Goal: Transaction & Acquisition: Purchase product/service

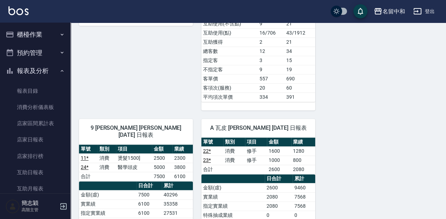
click at [42, 32] on button "櫃檯作業" at bounding box center [35, 34] width 65 height 18
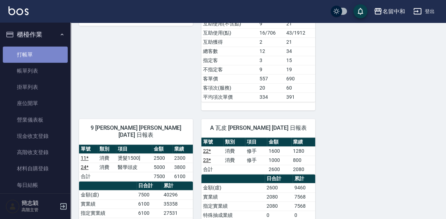
click at [40, 50] on link "打帳單" at bounding box center [35, 55] width 65 height 16
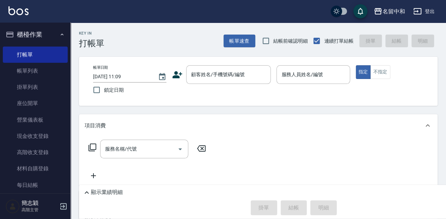
click at [161, 49] on div "Key In 打帳單 帳單速查 結帳前確認明細 連續打單結帳 掛單 結帳 明細 帳單日期 [DATE] 11:09 鎖定日期 顧客姓名/手機號碼/編號 顧客姓…" at bounding box center [257, 169] width 375 height 292
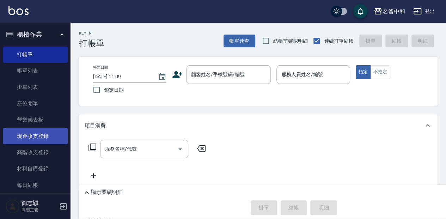
click at [58, 138] on link "現金收支登錄" at bounding box center [35, 136] width 65 height 16
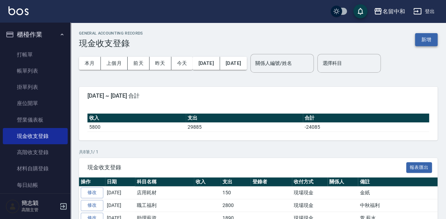
click at [431, 39] on button "新增" at bounding box center [426, 39] width 23 height 13
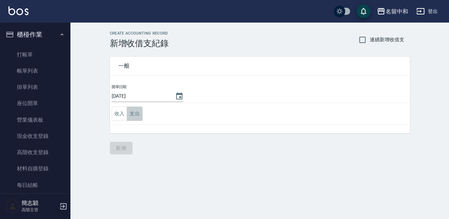
click at [134, 110] on button "支出" at bounding box center [135, 113] width 16 height 14
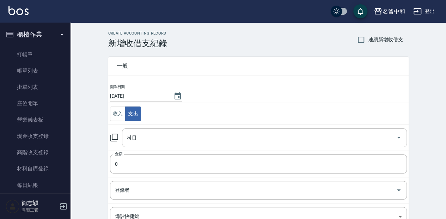
click at [160, 134] on input "科目" at bounding box center [259, 137] width 268 height 12
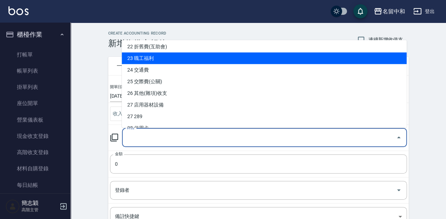
scroll to position [258, 0]
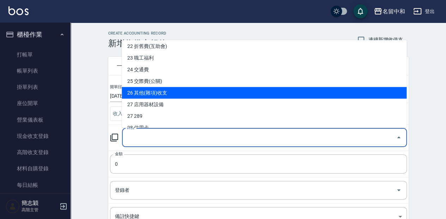
click at [181, 88] on li "26 其他(雜項)收支" at bounding box center [264, 93] width 285 height 12
type input "26 其他(雜項)收支"
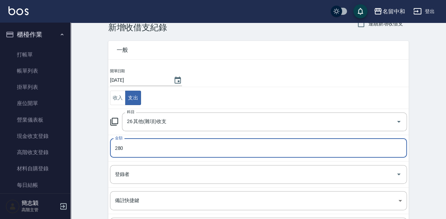
type input "280"
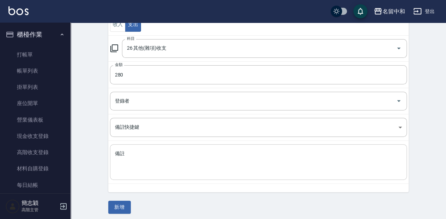
scroll to position [91, 0]
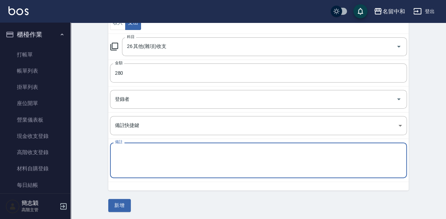
click at [228, 166] on textarea "備註" at bounding box center [258, 160] width 287 height 24
type textarea "2餅乾"
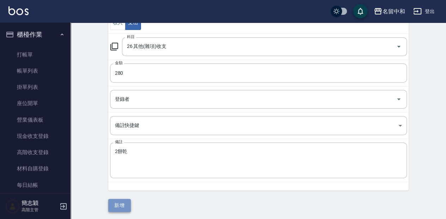
click at [129, 203] on button "新增" at bounding box center [119, 205] width 23 height 13
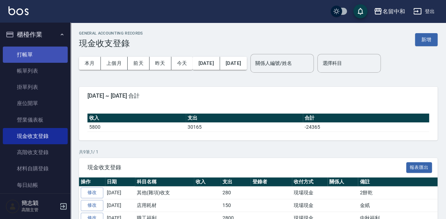
click at [37, 50] on link "打帳單" at bounding box center [35, 55] width 65 height 16
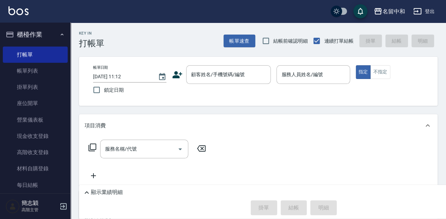
click at [199, 34] on div "Key In 打帳單 帳單速查 結帳前確認明細 連續打單結帳 掛單 結帳 明細" at bounding box center [253, 36] width 367 height 26
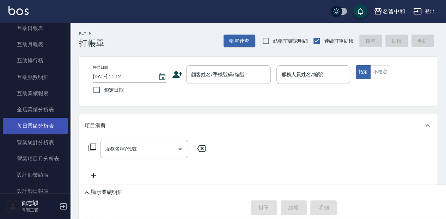
scroll to position [352, 0]
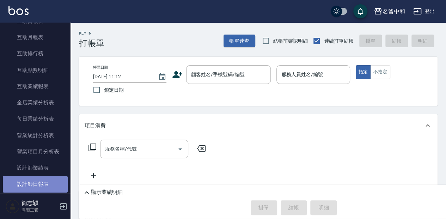
drag, startPoint x: 45, startPoint y: 183, endPoint x: 53, endPoint y: 177, distance: 10.1
click at [45, 182] on link "設計師日報表" at bounding box center [35, 184] width 65 height 16
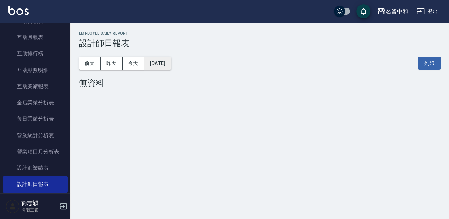
click at [171, 65] on button "[DATE]" at bounding box center [157, 63] width 27 height 13
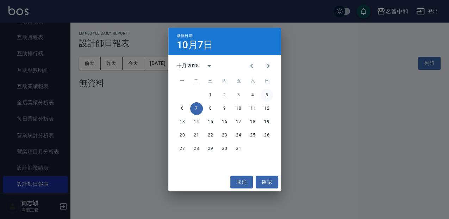
click at [268, 94] on button "5" at bounding box center [267, 95] width 13 height 13
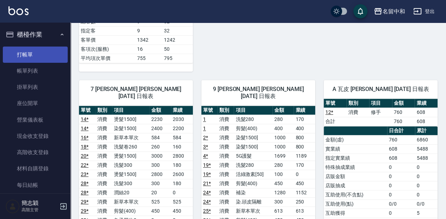
click at [35, 55] on link "打帳單" at bounding box center [35, 55] width 65 height 16
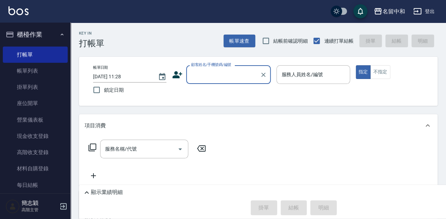
click at [208, 81] on div "顧客姓名/手機號碼/編號" at bounding box center [228, 74] width 85 height 19
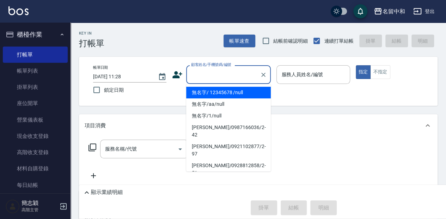
click at [231, 94] on li "無名字/ 12345678 /null" at bounding box center [228, 93] width 85 height 12
type input "無名字/ 12345678 /null"
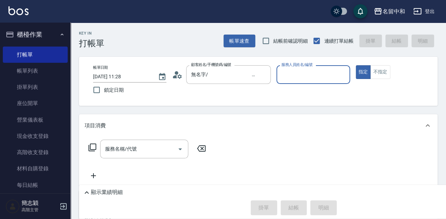
click at [290, 80] on input "服務人員姓名/編號" at bounding box center [312, 74] width 67 height 12
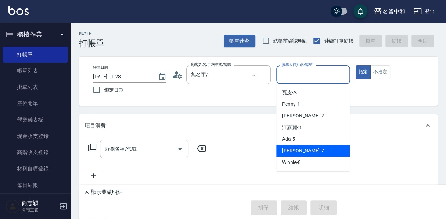
drag, startPoint x: 318, startPoint y: 152, endPoint x: 344, endPoint y: 153, distance: 26.8
click at [318, 152] on div "[PERSON_NAME] -7" at bounding box center [312, 151] width 73 height 12
type input "[PERSON_NAME]-7"
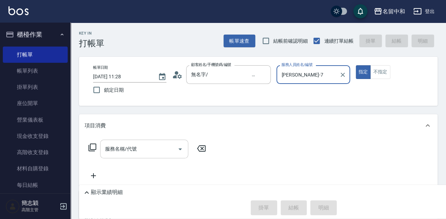
click at [123, 154] on input "服務名稱/代號" at bounding box center [138, 149] width 71 height 12
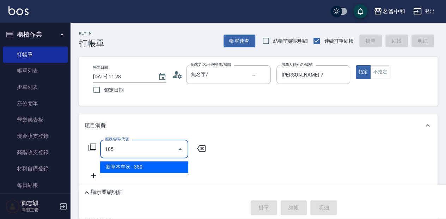
type input "新草本單次(105)"
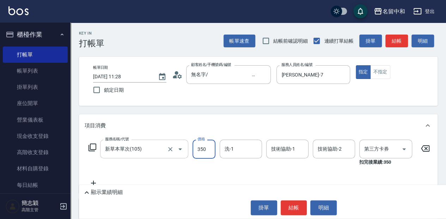
type input "舊有卡券"
type input "525"
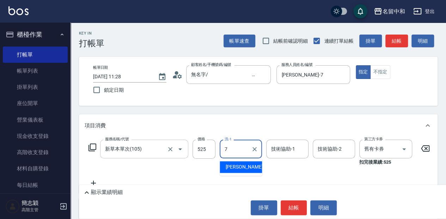
type input "[PERSON_NAME]-7"
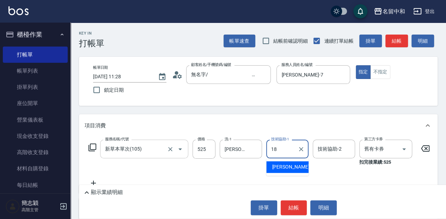
type input "[PERSON_NAME]-18"
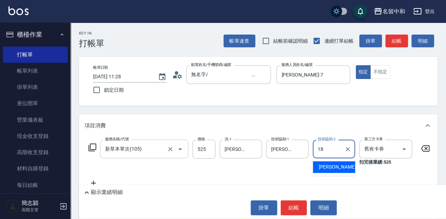
type input "[PERSON_NAME]-18"
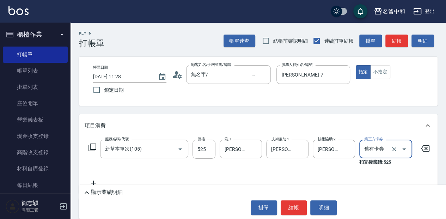
click at [106, 192] on p "顯示業績明細" at bounding box center [107, 192] width 32 height 7
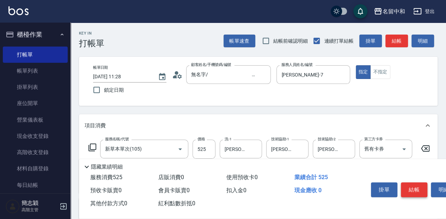
click at [415, 186] on button "結帳" at bounding box center [414, 189] width 26 height 15
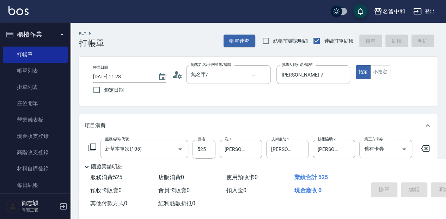
type input "[DATE] 11:29"
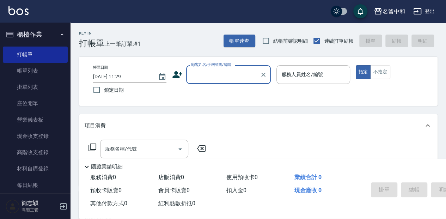
click at [227, 77] on input "顧客姓名/手機號碼/編號" at bounding box center [223, 74] width 68 height 12
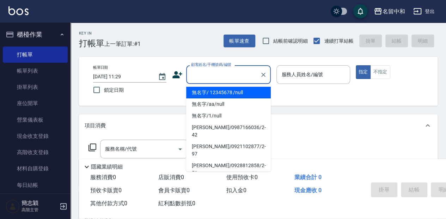
drag, startPoint x: 222, startPoint y: 91, endPoint x: 288, endPoint y: 83, distance: 66.7
click at [222, 91] on li "無名字/ 12345678 /null" at bounding box center [228, 93] width 85 height 12
type input "無名字/ 12345678 /null"
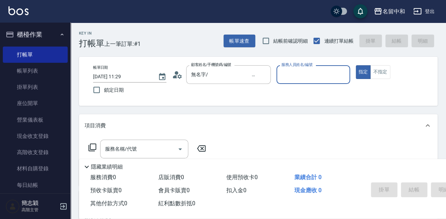
click at [294, 79] on input "服務人員姓名/編號" at bounding box center [312, 74] width 67 height 12
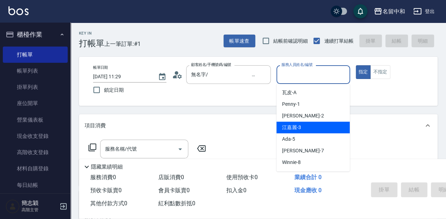
click at [313, 128] on div "[PERSON_NAME]-3" at bounding box center [312, 128] width 73 height 12
type input "江嘉麗-3"
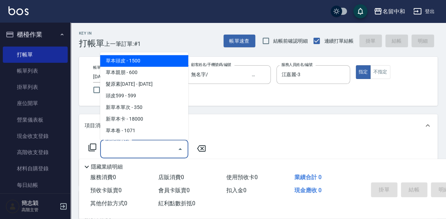
click at [173, 146] on input "服務名稱/代號" at bounding box center [138, 149] width 71 height 12
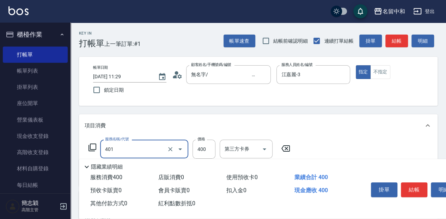
type input "剪髮(400)(401)"
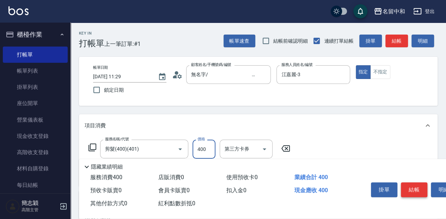
click at [417, 183] on button "結帳" at bounding box center [414, 189] width 26 height 15
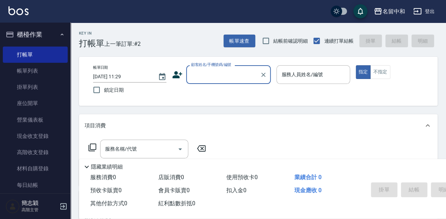
click at [213, 71] on input "顧客姓名/手機號碼/編號" at bounding box center [223, 74] width 68 height 12
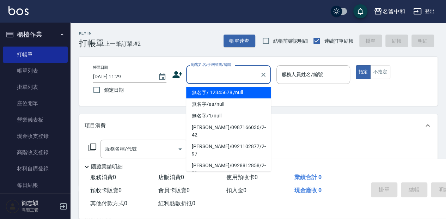
drag, startPoint x: 212, startPoint y: 89, endPoint x: 265, endPoint y: 88, distance: 52.9
click at [213, 89] on li "無名字/ 12345678 /null" at bounding box center [228, 93] width 85 height 12
type input "無名字/ 12345678 /null"
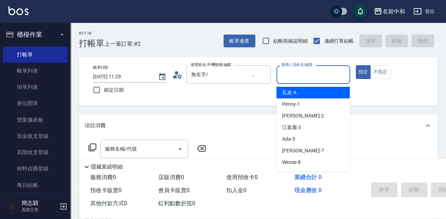
click at [302, 78] on input "服務人員姓名/編號" at bounding box center [312, 74] width 67 height 12
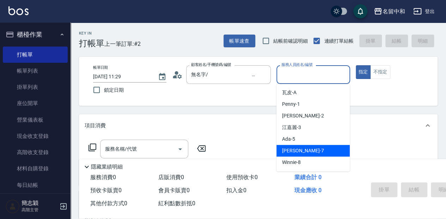
click at [311, 149] on div "[PERSON_NAME] -7" at bounding box center [312, 151] width 73 height 12
type input "[PERSON_NAME]-7"
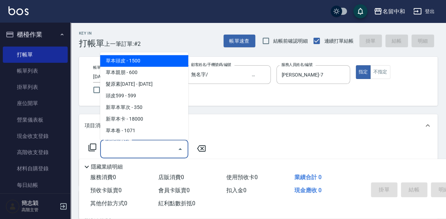
drag, startPoint x: 122, startPoint y: 147, endPoint x: 143, endPoint y: 143, distance: 21.8
click at [122, 146] on input "服務名稱/代號" at bounding box center [138, 149] width 71 height 12
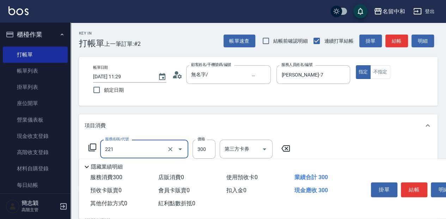
type input "洗髮300(221)"
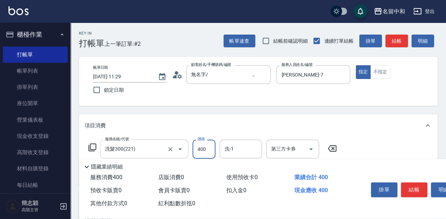
type input "400"
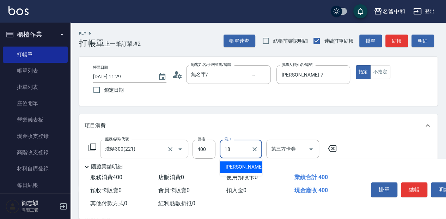
type input "[PERSON_NAME]-18"
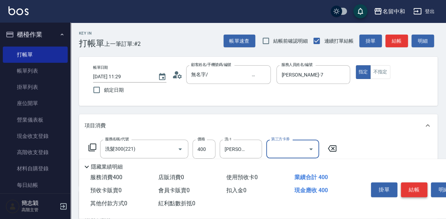
click at [411, 191] on button "結帳" at bounding box center [414, 189] width 26 height 15
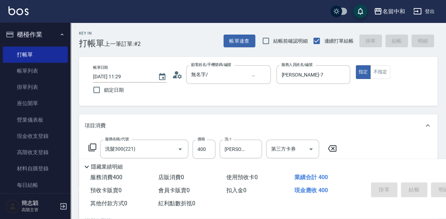
type input "[DATE] 11:30"
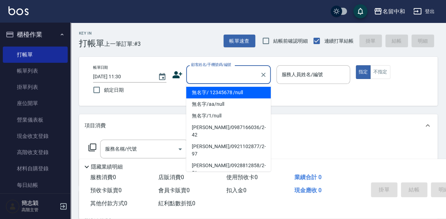
drag, startPoint x: 206, startPoint y: 74, endPoint x: 223, endPoint y: 83, distance: 19.4
click at [207, 74] on input "顧客姓名/手機號碼/編號" at bounding box center [223, 74] width 68 height 12
drag, startPoint x: 225, startPoint y: 94, endPoint x: 337, endPoint y: 79, distance: 112.7
click at [228, 94] on li "無名字/ 12345678 /null" at bounding box center [228, 93] width 85 height 12
type input "無名字/ 12345678 /null"
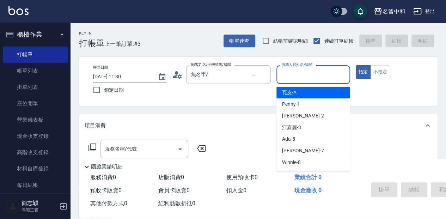
drag, startPoint x: 304, startPoint y: 77, endPoint x: 315, endPoint y: 101, distance: 26.2
click at [305, 77] on input "服務人員姓名/編號" at bounding box center [312, 74] width 67 height 12
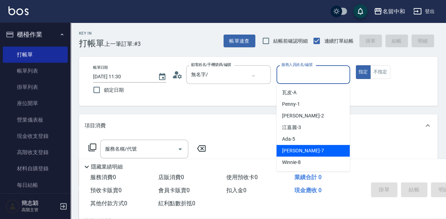
click at [304, 147] on div "[PERSON_NAME] -7" at bounding box center [312, 151] width 73 height 12
type input "[PERSON_NAME]-7"
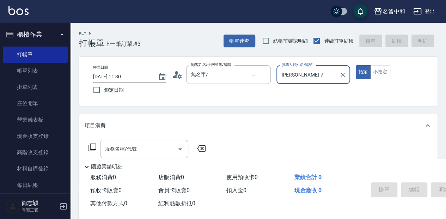
click at [129, 146] on div "服務名稱/代號 服務名稱/代號" at bounding box center [144, 149] width 88 height 19
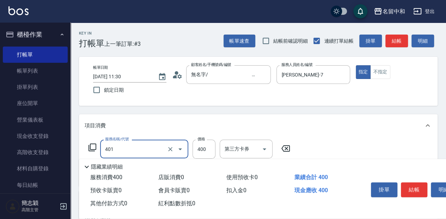
type input "剪髮(400)(401)"
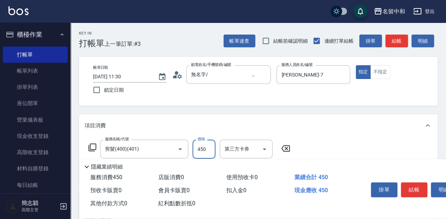
type input "450"
click at [410, 188] on button "結帳" at bounding box center [414, 189] width 26 height 15
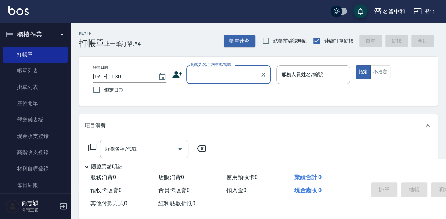
click at [203, 77] on input "顧客姓名/手機號碼/編號" at bounding box center [223, 74] width 68 height 12
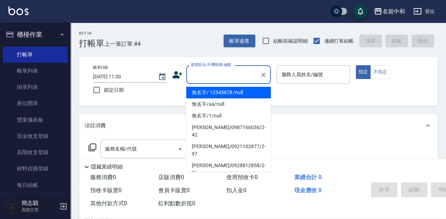
click at [219, 91] on li "無名字/ 12345678 /null" at bounding box center [228, 93] width 85 height 12
type input "無名字/ 12345678 /null"
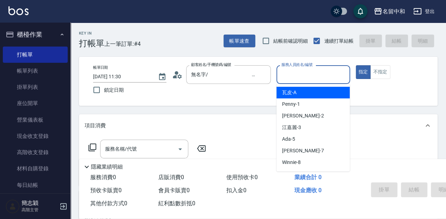
click at [294, 75] on input "服務人員姓名/編號" at bounding box center [312, 74] width 67 height 12
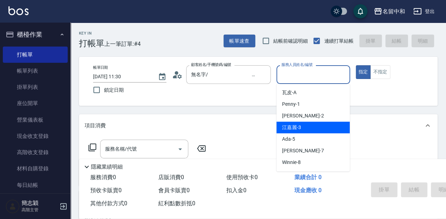
click at [296, 128] on span "[PERSON_NAME]-3" at bounding box center [291, 127] width 19 height 7
type input "江嘉麗-3"
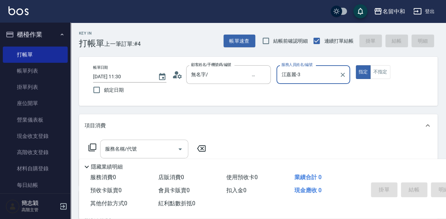
drag, startPoint x: 156, startPoint y: 148, endPoint x: 179, endPoint y: 150, distance: 23.4
click at [156, 148] on input "服務名稱/代號" at bounding box center [138, 149] width 71 height 12
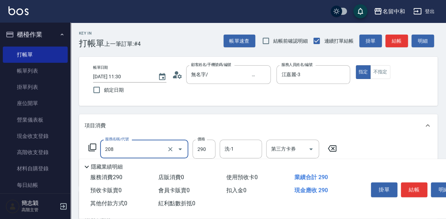
type input "洗髮[290](208)"
click at [91, 147] on icon at bounding box center [92, 147] width 8 height 8
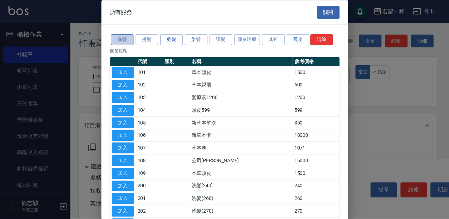
click at [121, 38] on button "洗髮" at bounding box center [122, 39] width 23 height 11
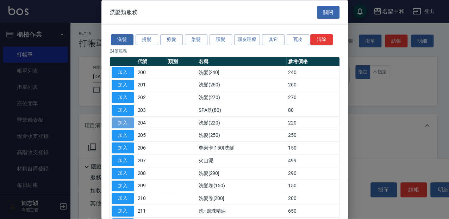
click at [124, 123] on button "加入" at bounding box center [123, 122] width 23 height 11
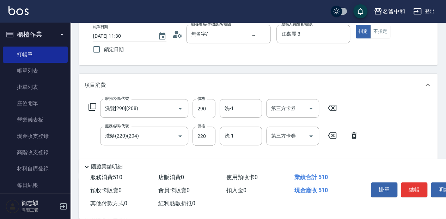
scroll to position [47, 0]
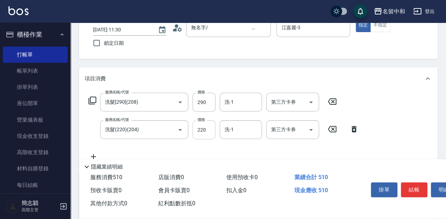
click at [210, 131] on input "220" at bounding box center [203, 129] width 23 height 19
type input "200"
click at [242, 124] on input "洗-1" at bounding box center [241, 129] width 36 height 12
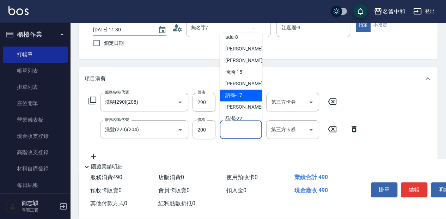
scroll to position [94, 0]
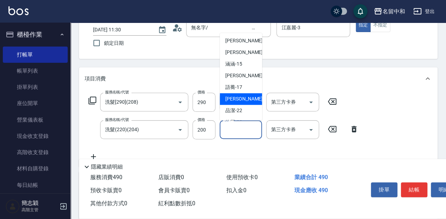
click at [242, 99] on span "[PERSON_NAME] -18" at bounding box center [247, 98] width 44 height 7
type input "[PERSON_NAME]-18"
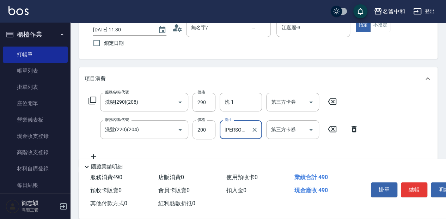
click at [332, 103] on icon at bounding box center [332, 101] width 18 height 8
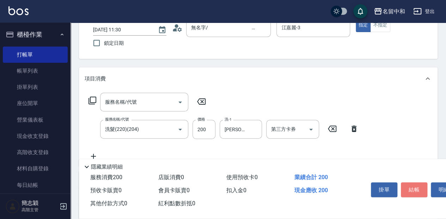
drag, startPoint x: 407, startPoint y: 184, endPoint x: 399, endPoint y: 184, distance: 7.8
click at [406, 184] on button "結帳" at bounding box center [414, 189] width 26 height 15
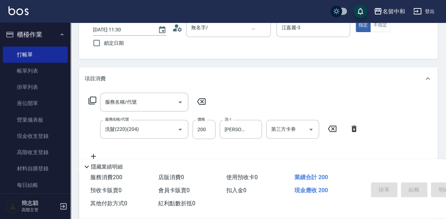
type input "[DATE] 11:31"
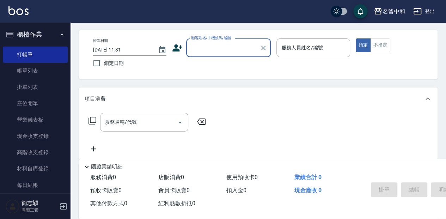
scroll to position [0, 0]
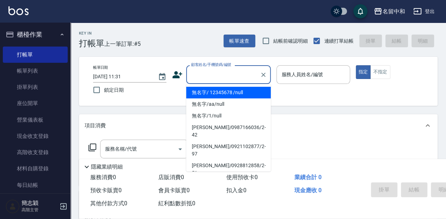
click at [228, 73] on input "顧客姓名/手機號碼/編號" at bounding box center [223, 74] width 68 height 12
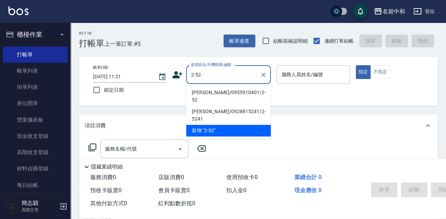
click at [208, 76] on input "2-52" at bounding box center [223, 74] width 68 height 12
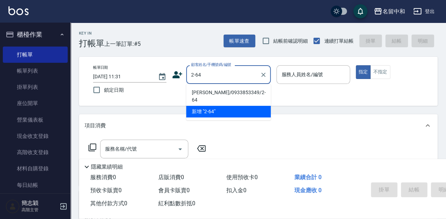
click at [221, 92] on li "[PERSON_NAME]/0933853349/2-64" at bounding box center [228, 96] width 85 height 19
type input "[PERSON_NAME]/0933853349/2-64"
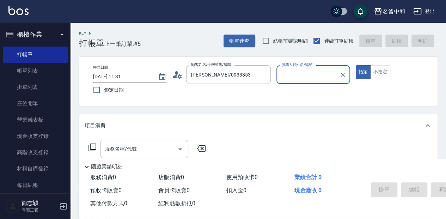
type input "[PERSON_NAME]-2"
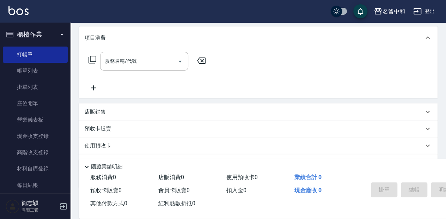
scroll to position [94, 0]
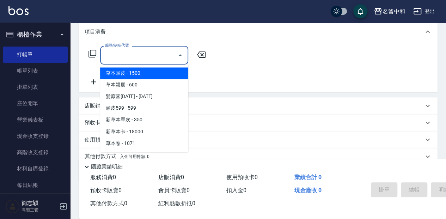
click at [143, 54] on input "服務名稱/代號" at bounding box center [138, 55] width 71 height 12
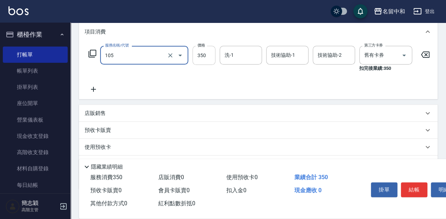
type input "新草本單次(105)"
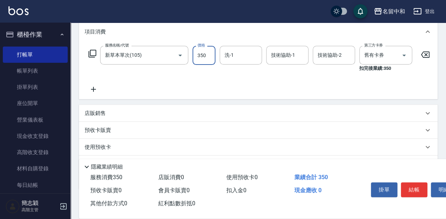
click at [212, 54] on input "350" at bounding box center [203, 55] width 23 height 19
type input "525"
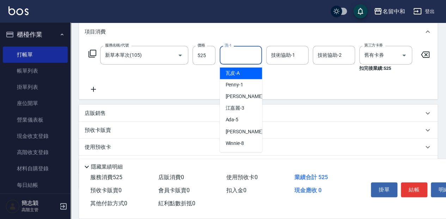
click at [242, 54] on input "洗-1" at bounding box center [241, 55] width 36 height 12
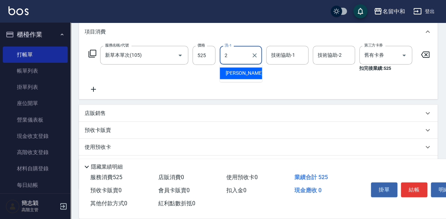
drag, startPoint x: 242, startPoint y: 70, endPoint x: 265, endPoint y: 63, distance: 24.1
click at [242, 69] on div "[PERSON_NAME] -2" at bounding box center [241, 73] width 42 height 12
type input "[PERSON_NAME]-2"
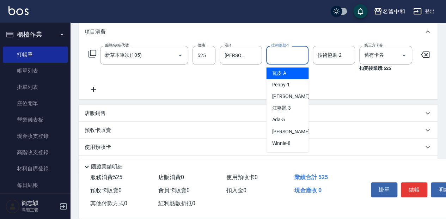
click at [286, 53] on input "技術協助-1" at bounding box center [287, 55] width 36 height 12
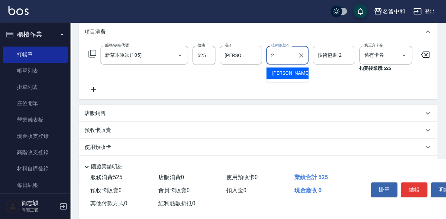
drag, startPoint x: 285, startPoint y: 74, endPoint x: 318, endPoint y: 49, distance: 41.3
click at [285, 73] on span "[PERSON_NAME] -2" at bounding box center [293, 72] width 42 height 7
type input "[PERSON_NAME]-2"
click at [334, 56] on input "技術協助-2" at bounding box center [334, 55] width 36 height 12
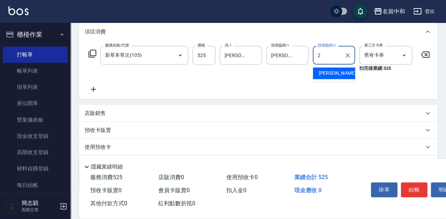
click at [347, 73] on div "[PERSON_NAME] -2" at bounding box center [334, 73] width 42 height 12
type input "[PERSON_NAME]-2"
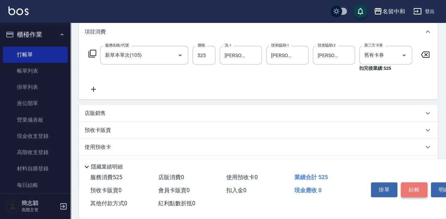
click at [415, 191] on button "結帳" at bounding box center [414, 189] width 26 height 15
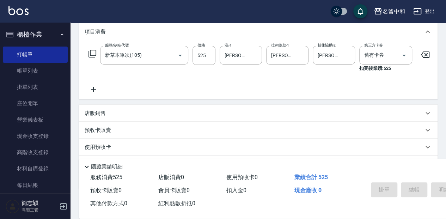
type input "[DATE] 11:55"
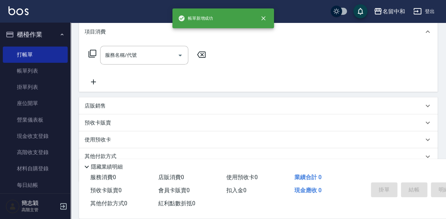
scroll to position [0, 0]
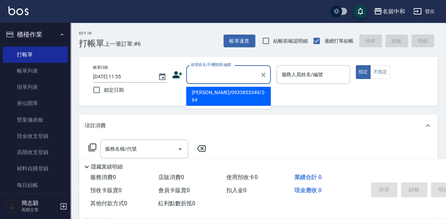
click at [224, 73] on input "顧客姓名/手機號碼/編號" at bounding box center [223, 74] width 68 height 12
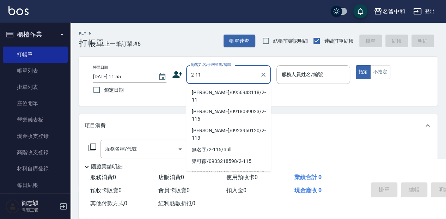
click at [223, 94] on li "[PERSON_NAME]/0956943118/2-11" at bounding box center [228, 96] width 85 height 19
type input "[PERSON_NAME]/0956943118/2-11"
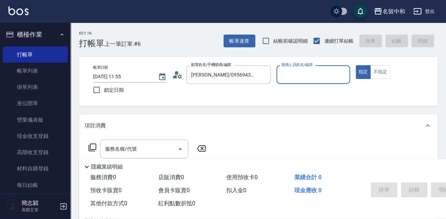
type input "[PERSON_NAME]-2"
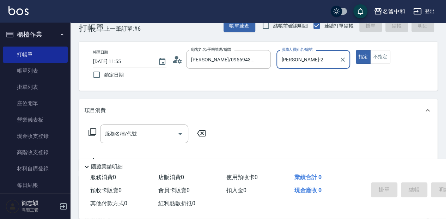
scroll to position [23, 0]
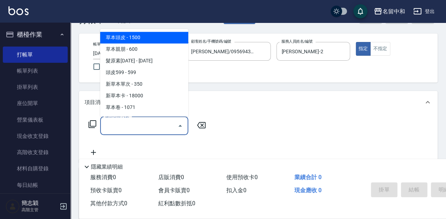
click at [144, 123] on input "服務名稱/代號" at bounding box center [138, 125] width 71 height 12
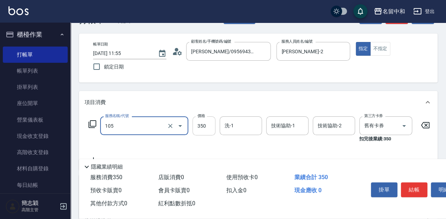
type input "新草本單次(105)"
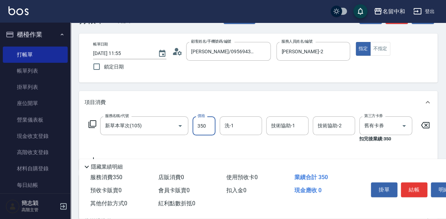
click at [205, 123] on input "350" at bounding box center [203, 125] width 23 height 19
type input "525"
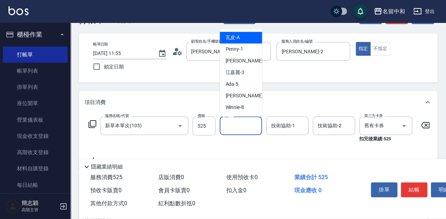
click at [239, 125] on input "洗-1" at bounding box center [241, 125] width 36 height 12
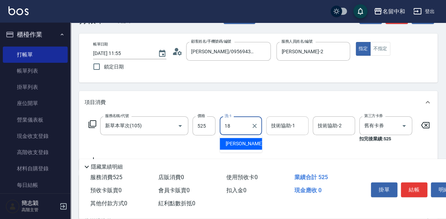
drag, startPoint x: 242, startPoint y: 142, endPoint x: 286, endPoint y: 121, distance: 48.9
click at [247, 141] on div "[PERSON_NAME] -18" at bounding box center [241, 144] width 42 height 12
type input "[PERSON_NAME]-18"
click at [286, 125] on input "技術協助-1" at bounding box center [287, 125] width 36 height 12
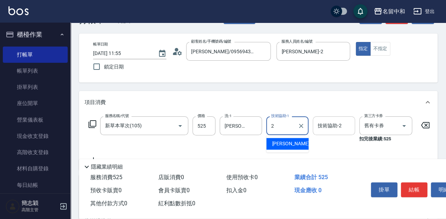
drag, startPoint x: 293, startPoint y: 146, endPoint x: 345, endPoint y: 124, distance: 55.9
click at [294, 145] on div "[PERSON_NAME] -2" at bounding box center [287, 144] width 42 height 12
type input "[PERSON_NAME]-2"
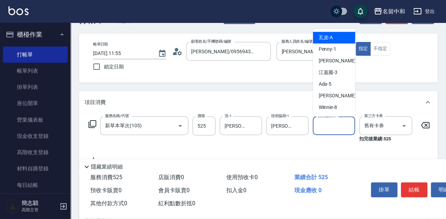
click at [326, 127] on input "技術協助-2" at bounding box center [334, 125] width 36 height 12
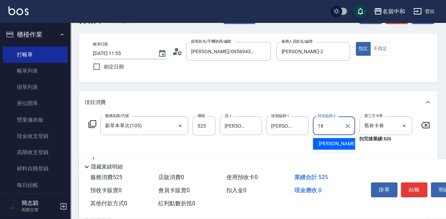
click at [344, 147] on div "[PERSON_NAME] -18" at bounding box center [334, 144] width 42 height 12
type input "[PERSON_NAME]-18"
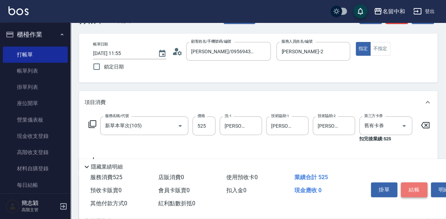
click at [412, 184] on button "結帳" at bounding box center [414, 189] width 26 height 15
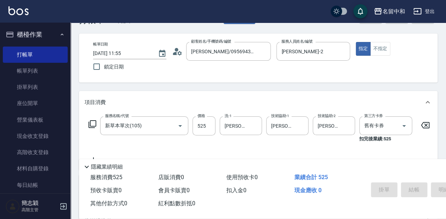
type input "[DATE] 13:06"
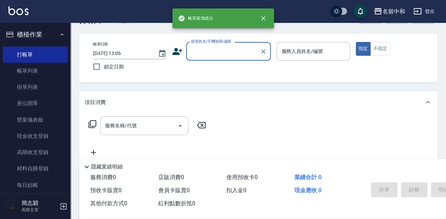
scroll to position [0, 0]
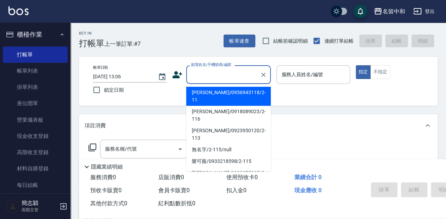
click at [212, 78] on input "顧客姓名/手機號碼/編號" at bounding box center [223, 74] width 68 height 12
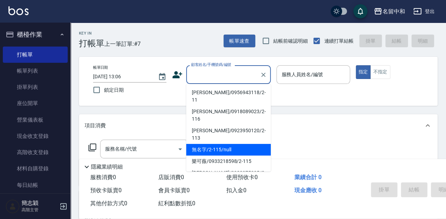
click at [221, 144] on li "無名字/2-115/null" at bounding box center [228, 150] width 85 height 12
type input "無名字/2-115/null"
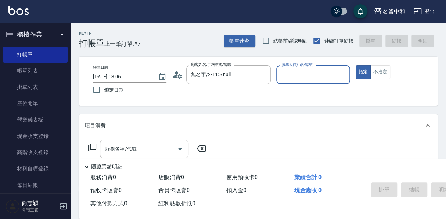
click at [290, 81] on div "服務人員姓名/編號" at bounding box center [312, 74] width 73 height 19
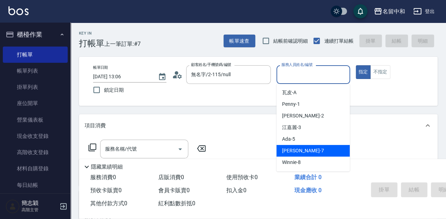
click at [312, 148] on div "[PERSON_NAME] -7" at bounding box center [312, 151] width 73 height 12
type input "[PERSON_NAME]-7"
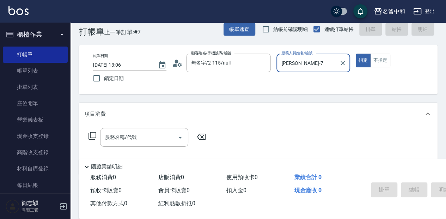
scroll to position [23, 0]
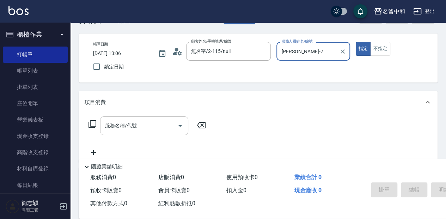
click at [140, 132] on div "服務名稱/代號" at bounding box center [144, 125] width 88 height 19
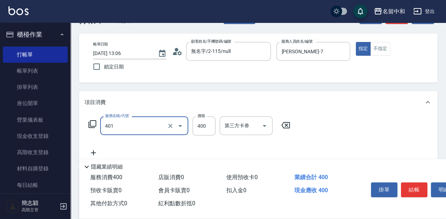
type input "剪髮(400)(401)"
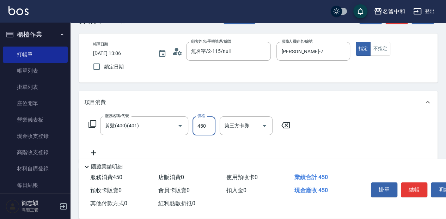
type input "450"
click at [409, 187] on button "結帳" at bounding box center [414, 189] width 26 height 15
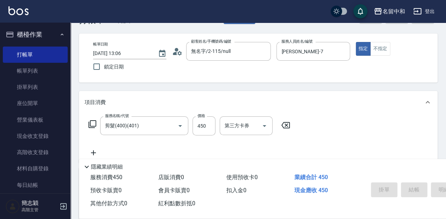
type input "[DATE] 13:38"
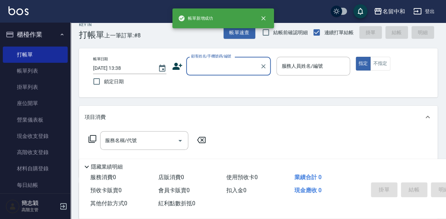
scroll to position [0, 0]
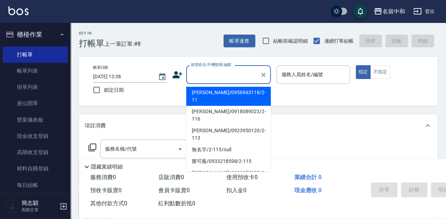
click at [215, 74] on input "顧客姓名/手機號碼/編號" at bounding box center [223, 74] width 68 height 12
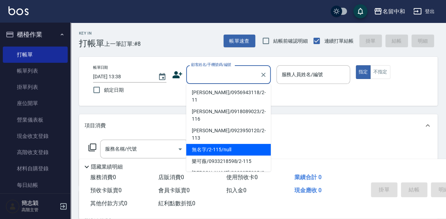
drag, startPoint x: 226, startPoint y: 128, endPoint x: 300, endPoint y: 74, distance: 92.1
click at [227, 144] on li "無名字/2-115/null" at bounding box center [228, 150] width 85 height 12
type input "無名字/2-115/null"
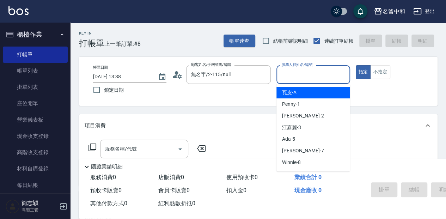
drag, startPoint x: 297, startPoint y: 72, endPoint x: 307, endPoint y: 117, distance: 45.9
click at [297, 73] on input "服務人員姓名/編號" at bounding box center [312, 74] width 67 height 12
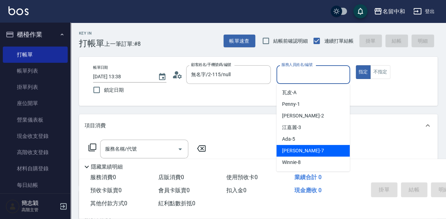
click at [316, 147] on div "[PERSON_NAME] -7" at bounding box center [312, 151] width 73 height 12
type input "[PERSON_NAME]-7"
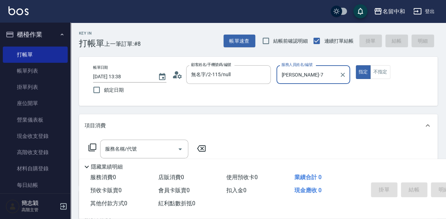
drag, startPoint x: 381, startPoint y: 78, endPoint x: 377, endPoint y: 80, distance: 5.1
click at [382, 78] on button "不指定" at bounding box center [380, 72] width 20 height 14
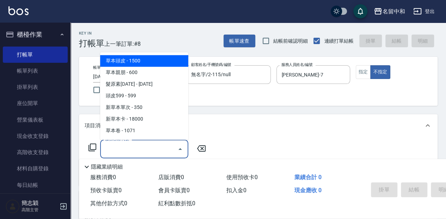
click at [155, 145] on input "服務名稱/代號" at bounding box center [138, 149] width 71 height 12
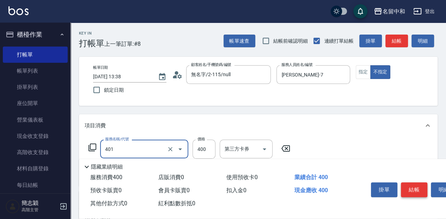
type input "剪髮(400)(401)"
click at [421, 188] on button "結帳" at bounding box center [414, 189] width 26 height 15
